Goal: Transaction & Acquisition: Book appointment/travel/reservation

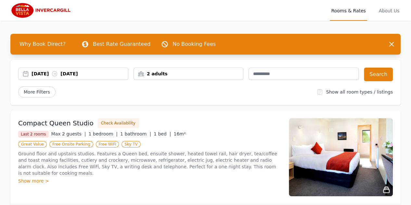
click at [166, 73] on div "2 adults" at bounding box center [188, 73] width 109 height 6
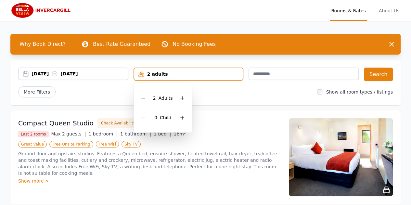
click at [203, 92] on div "More Filters" at bounding box center [165, 91] width 294 height 11
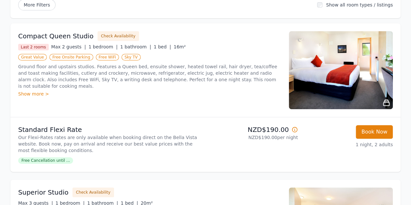
scroll to position [97, 0]
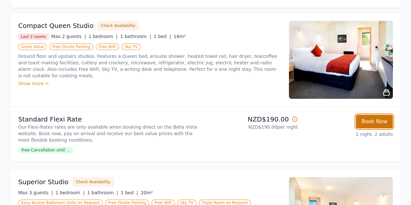
click at [367, 120] on button "Book Now" at bounding box center [374, 122] width 37 height 14
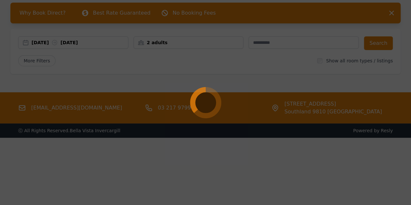
select select "**"
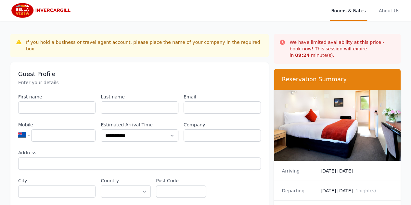
scroll to position [31, 0]
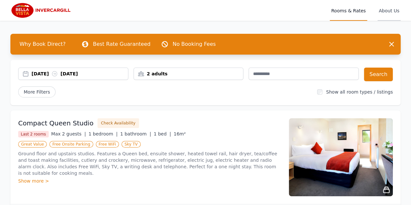
click at [390, 12] on span "About Us" at bounding box center [388, 10] width 23 height 21
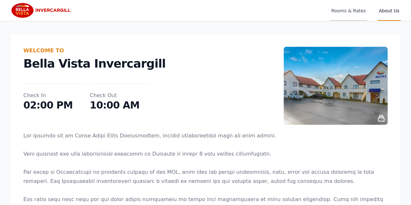
click at [343, 11] on span "Rooms & Rates" at bounding box center [348, 10] width 37 height 21
